Goal: Navigation & Orientation: Find specific page/section

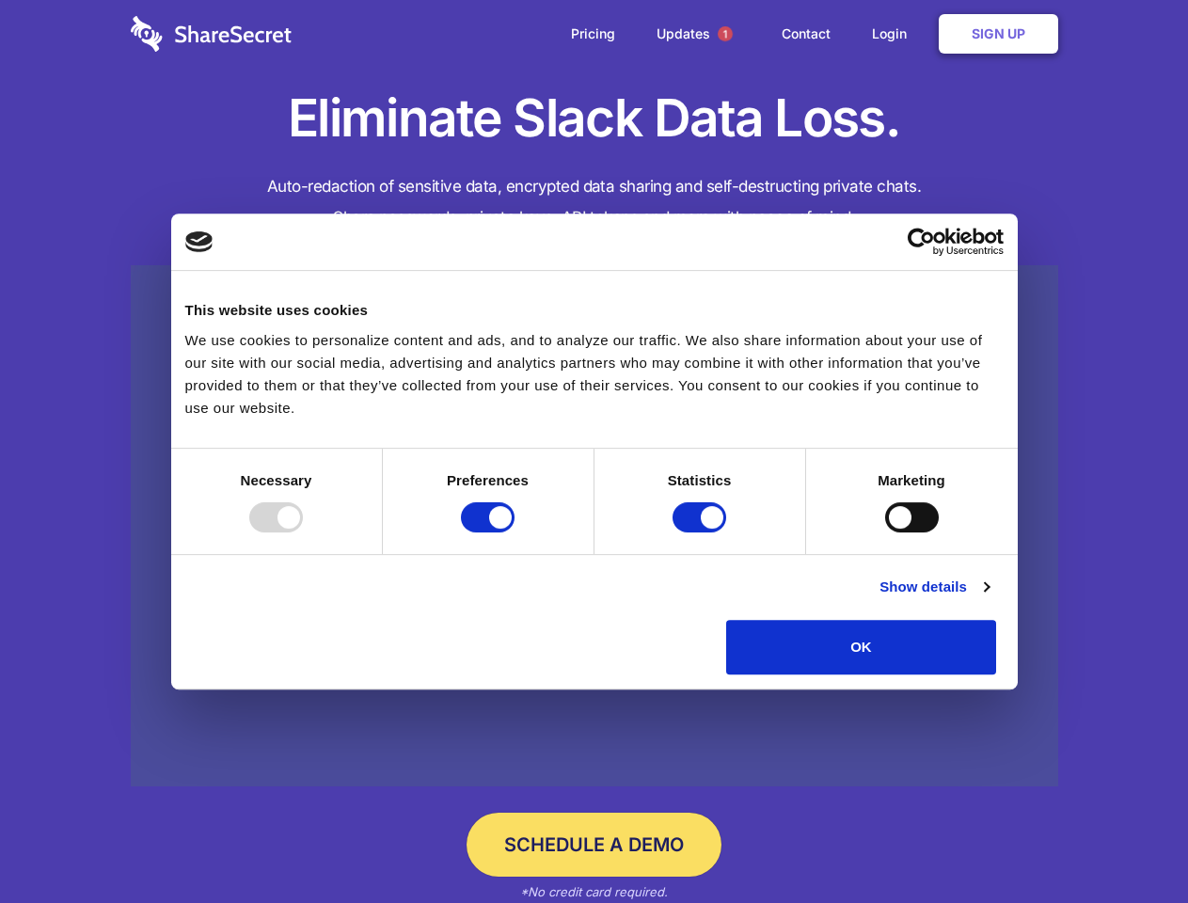
click at [303, 533] on div at bounding box center [276, 517] width 54 height 30
click at [515, 533] on input "Preferences" at bounding box center [488, 517] width 54 height 30
checkbox input "false"
click at [702, 533] on input "Statistics" at bounding box center [700, 517] width 54 height 30
checkbox input "false"
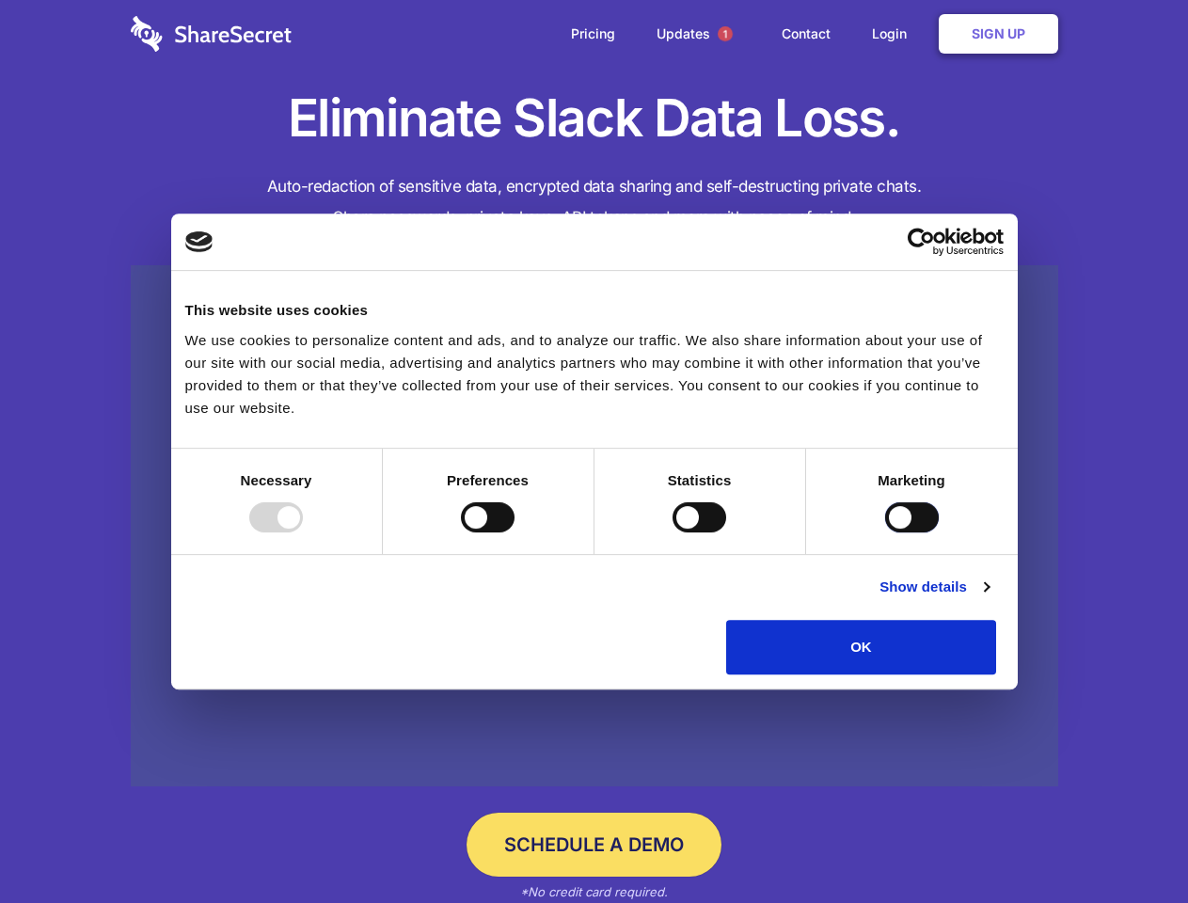
click at [885, 533] on input "Marketing" at bounding box center [912, 517] width 54 height 30
checkbox input "true"
click at [989, 598] on link "Show details" at bounding box center [934, 587] width 109 height 23
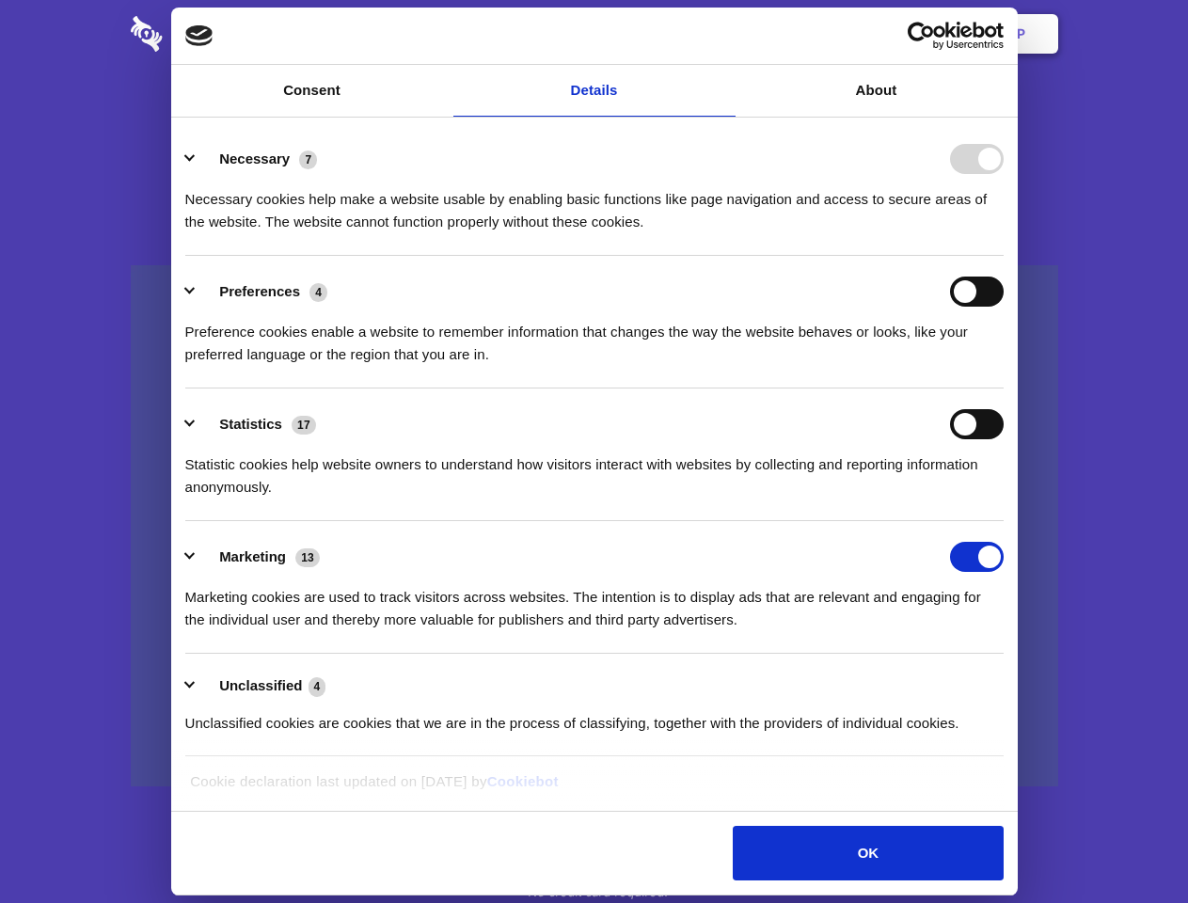
click at [1004, 256] on li "Necessary 7 Necessary cookies help make a website usable by enabling basic func…" at bounding box center [594, 189] width 819 height 133
click at [725, 34] on span "1" at bounding box center [725, 33] width 15 height 15
